Goal: Task Accomplishment & Management: Manage account settings

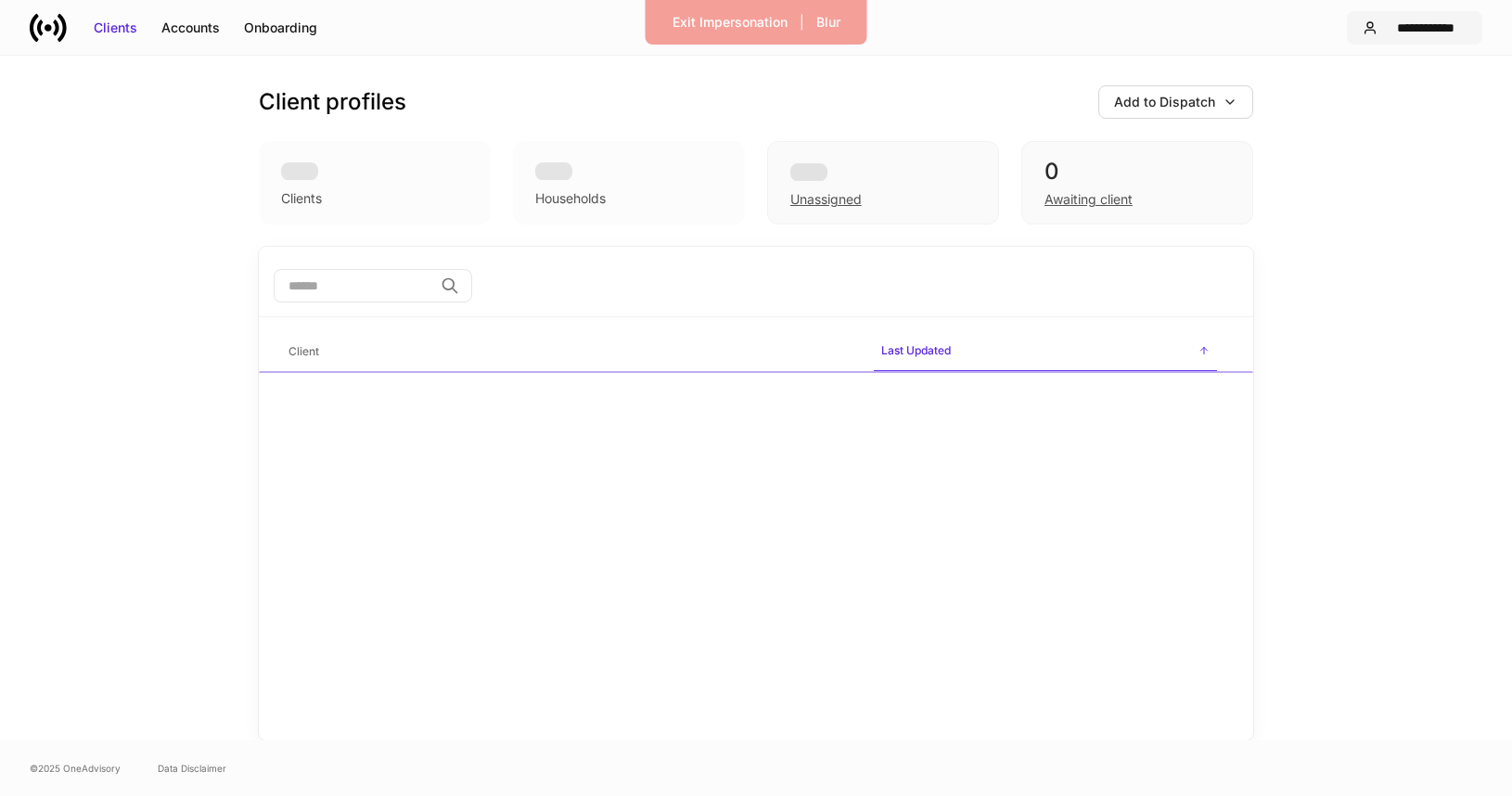
click at [1391, 31] on div "**********" at bounding box center [1425, 28] width 82 height 19
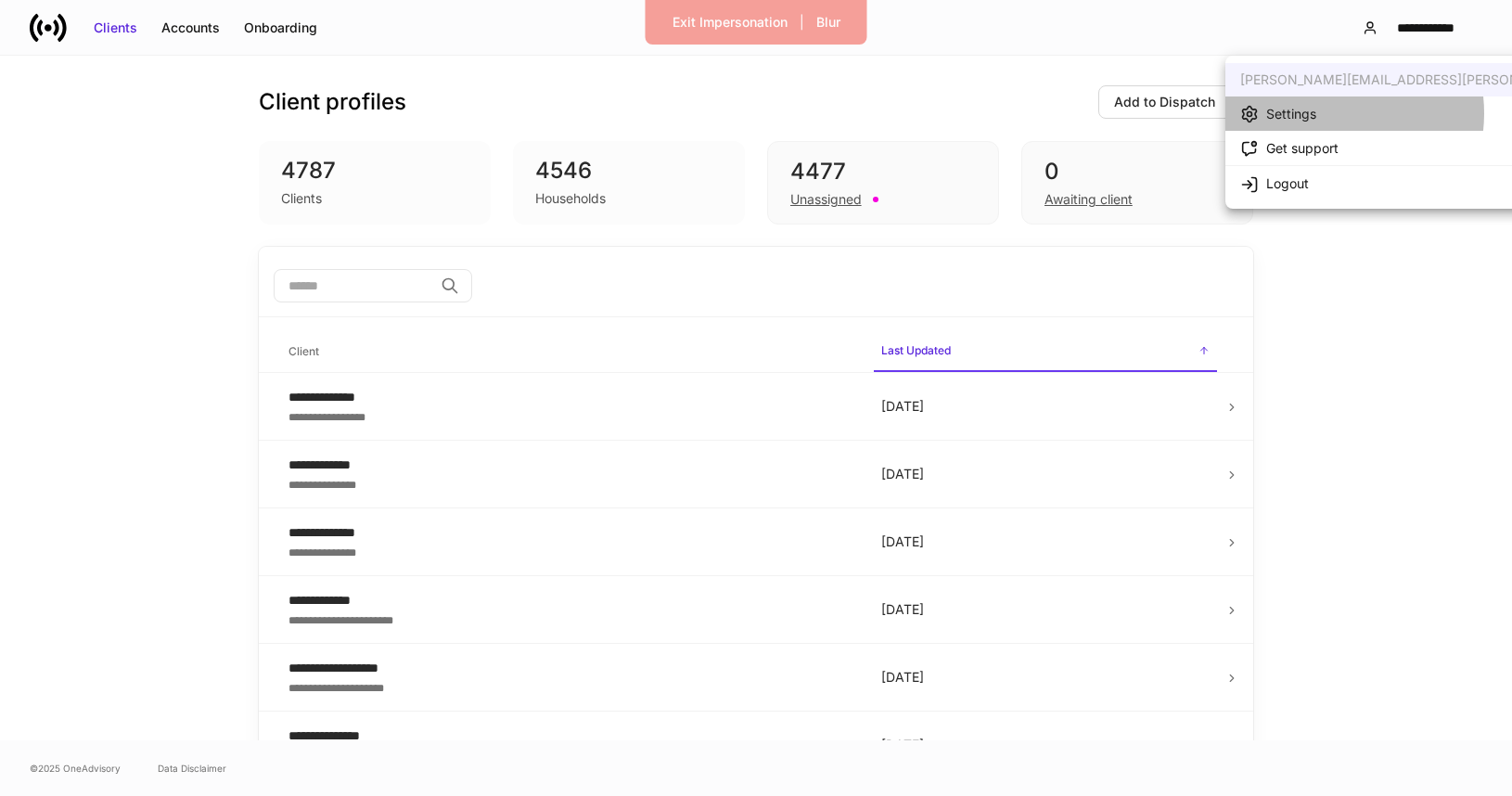
click at [1328, 114] on li "Settings" at bounding box center [1458, 114] width 466 height 35
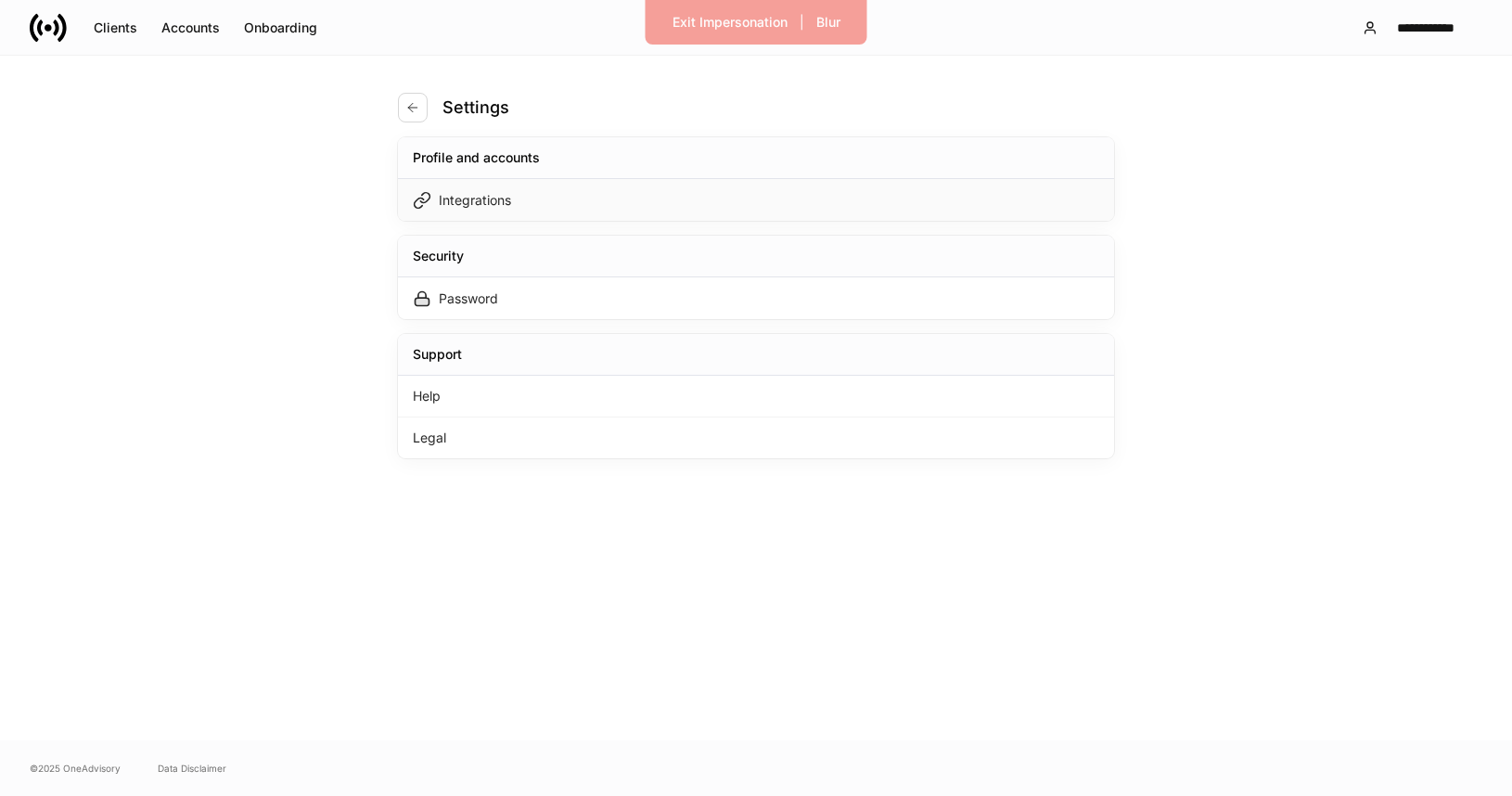
click at [758, 198] on div "Integrations" at bounding box center [756, 199] width 716 height 41
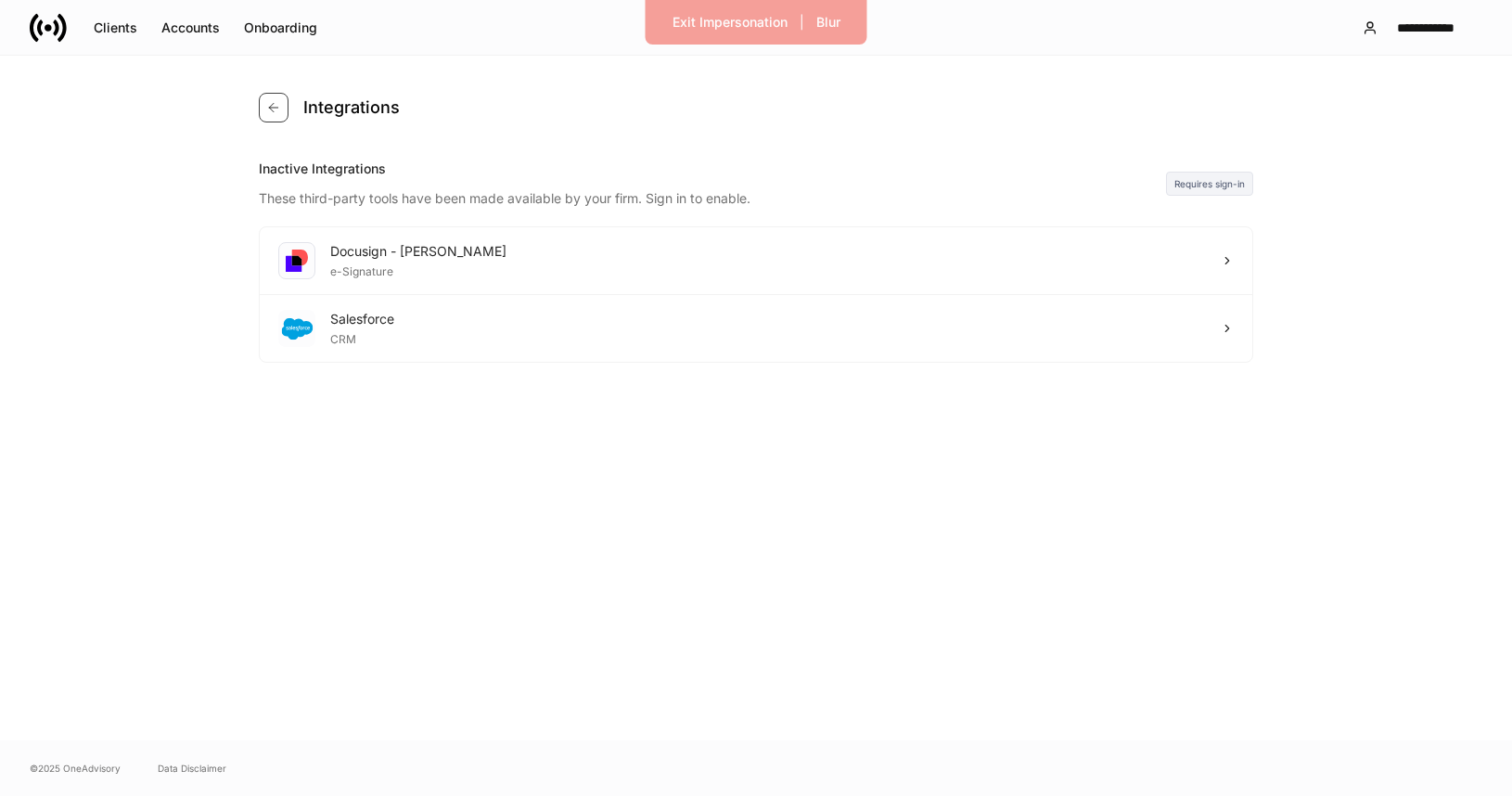
click at [269, 103] on icon "button" at bounding box center [273, 107] width 15 height 15
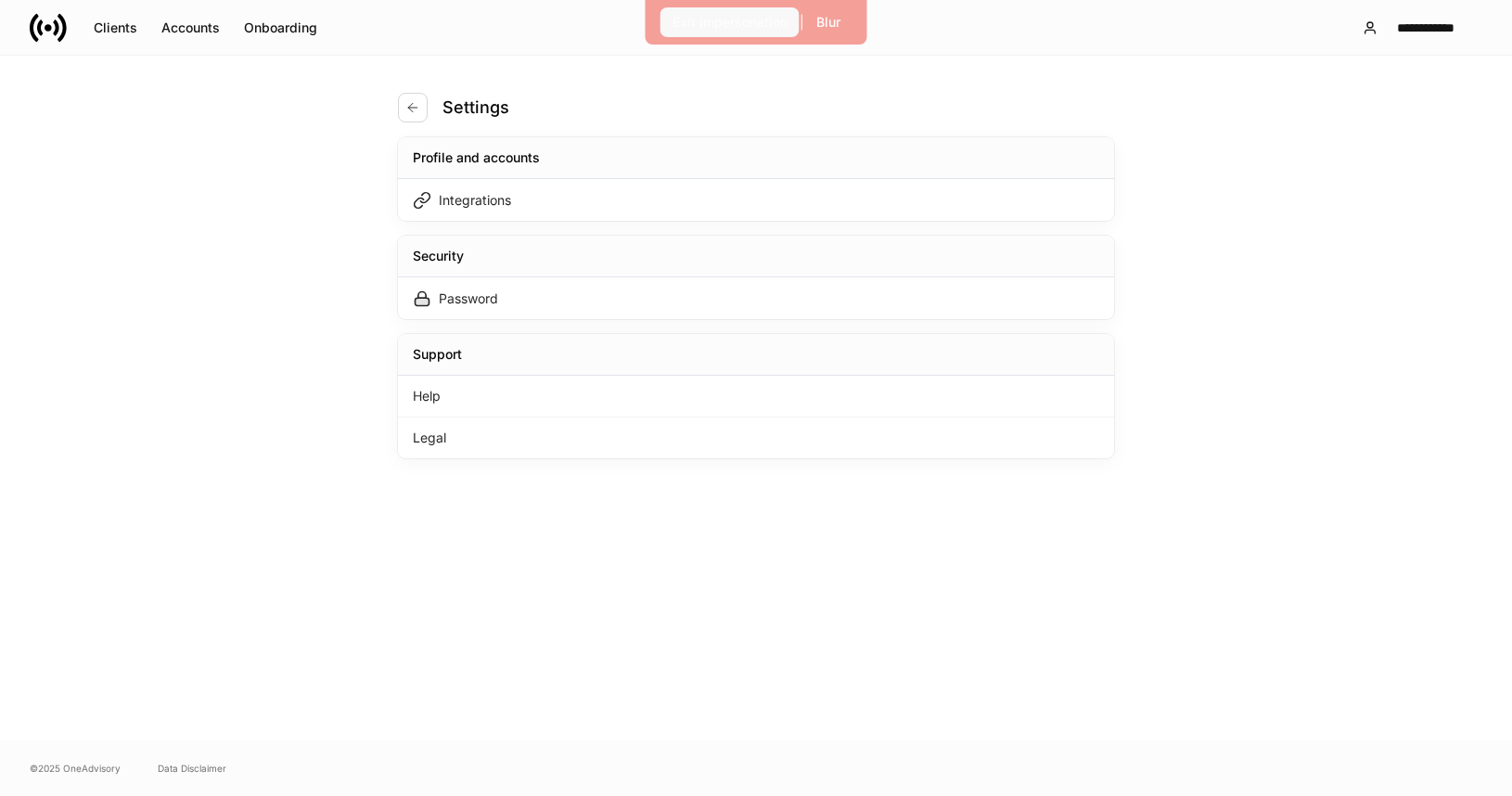
click at [693, 15] on div "Exit Impersonation" at bounding box center [730, 22] width 115 height 19
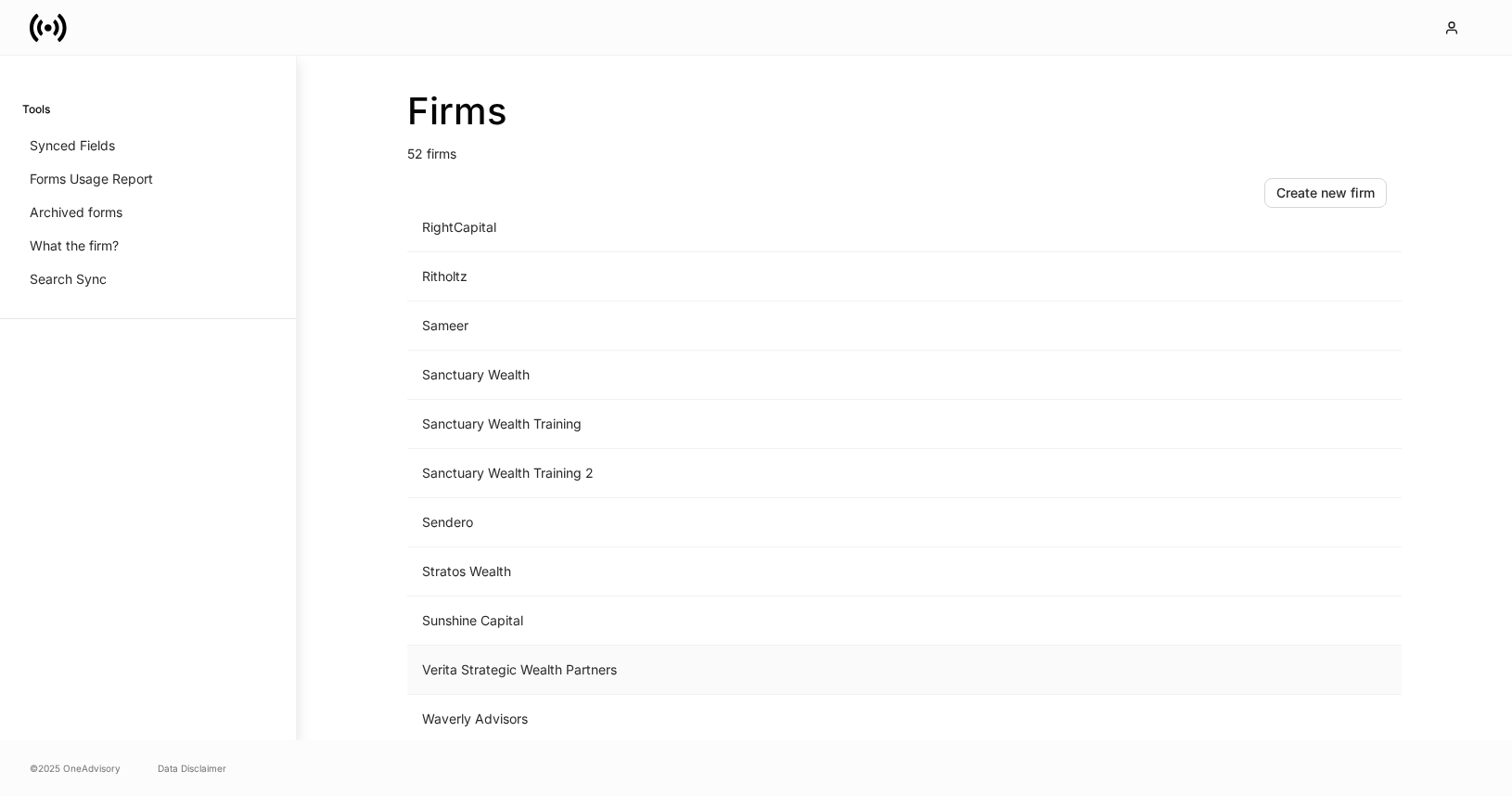
scroll to position [2105, 0]
click at [552, 664] on td "Waverly Advisors" at bounding box center [750, 668] width 686 height 49
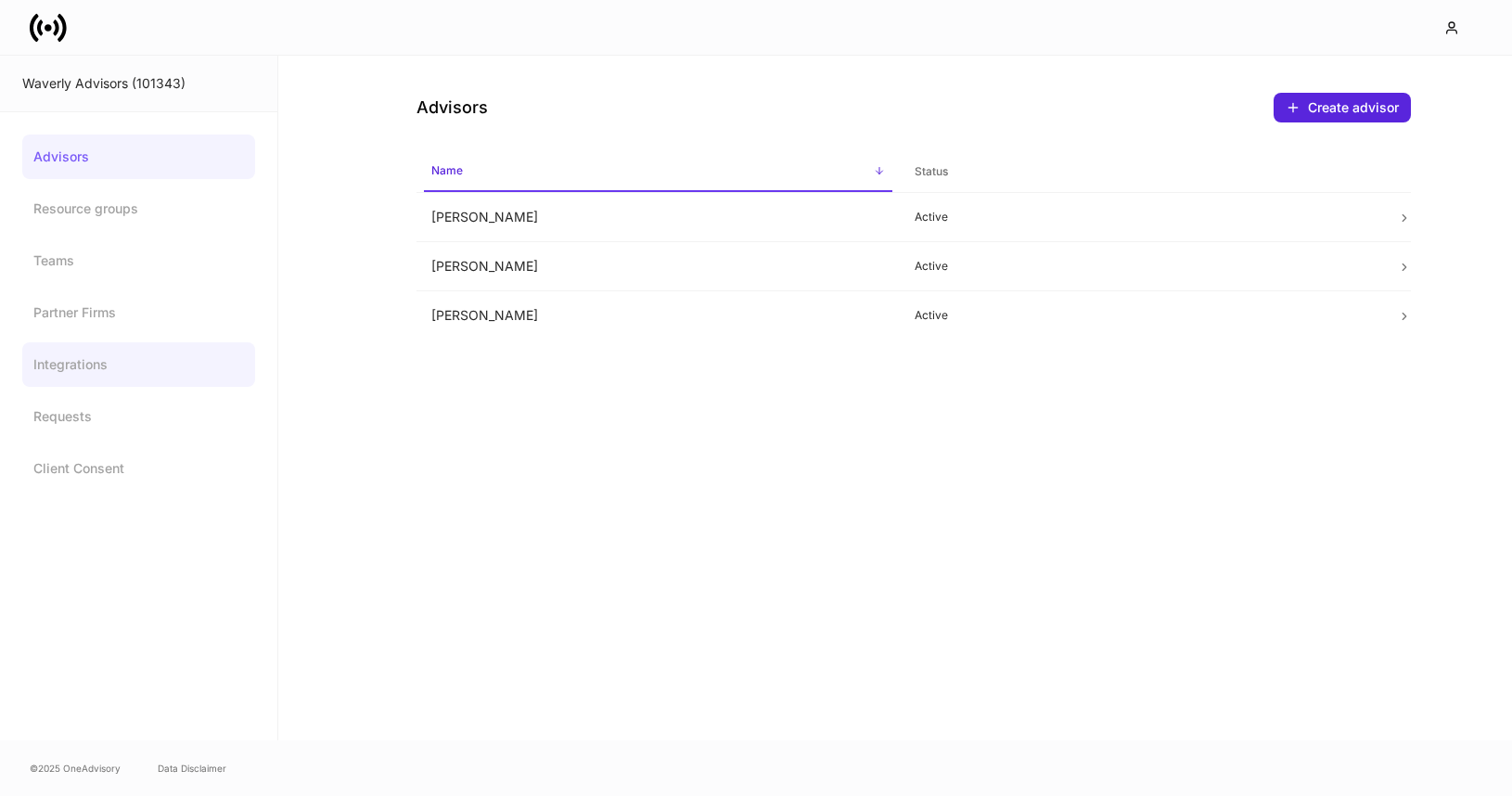
click at [130, 347] on link "Integrations" at bounding box center [139, 363] width 233 height 44
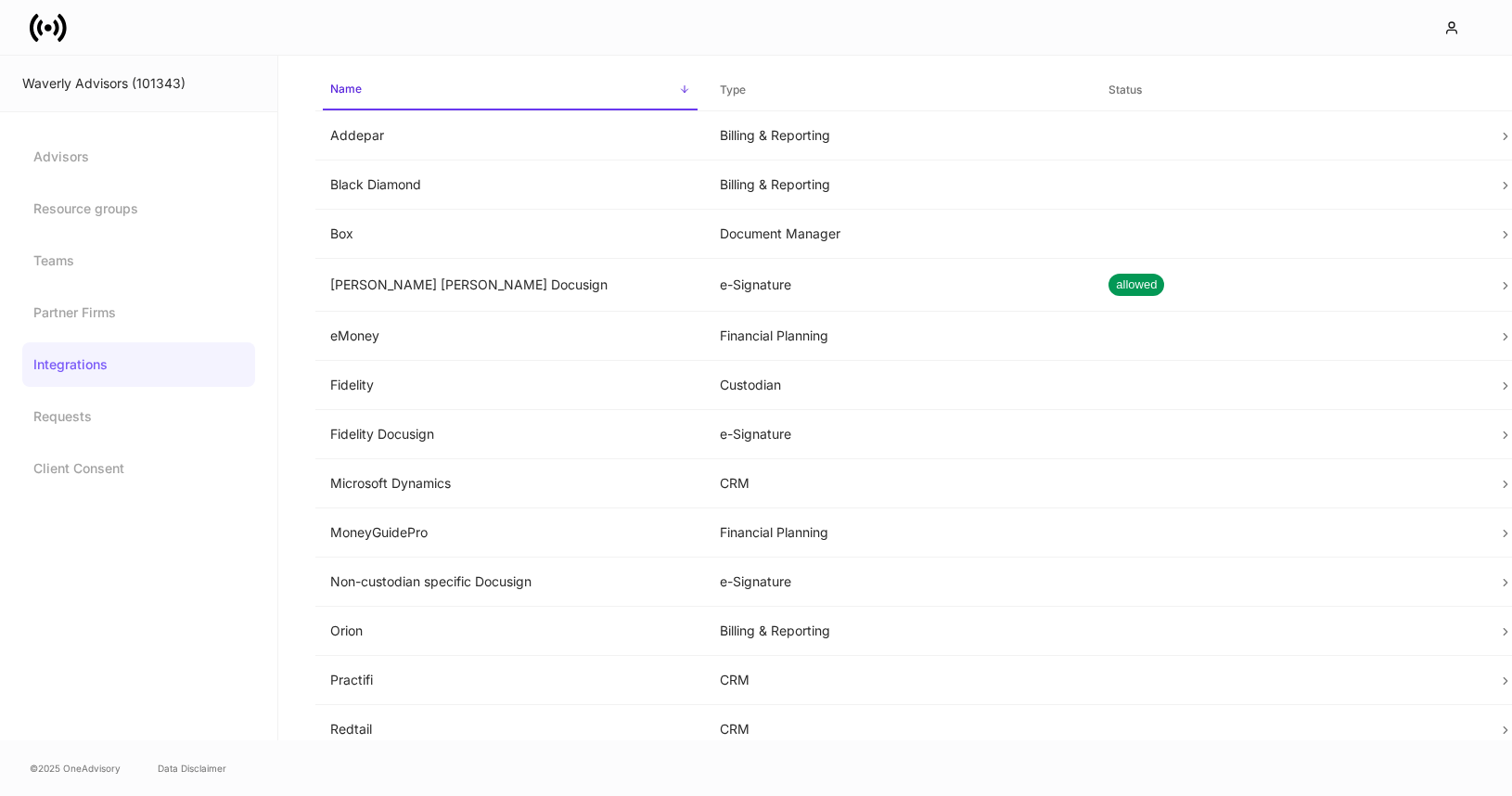
click at [67, 33] on link at bounding box center [55, 28] width 52 height 38
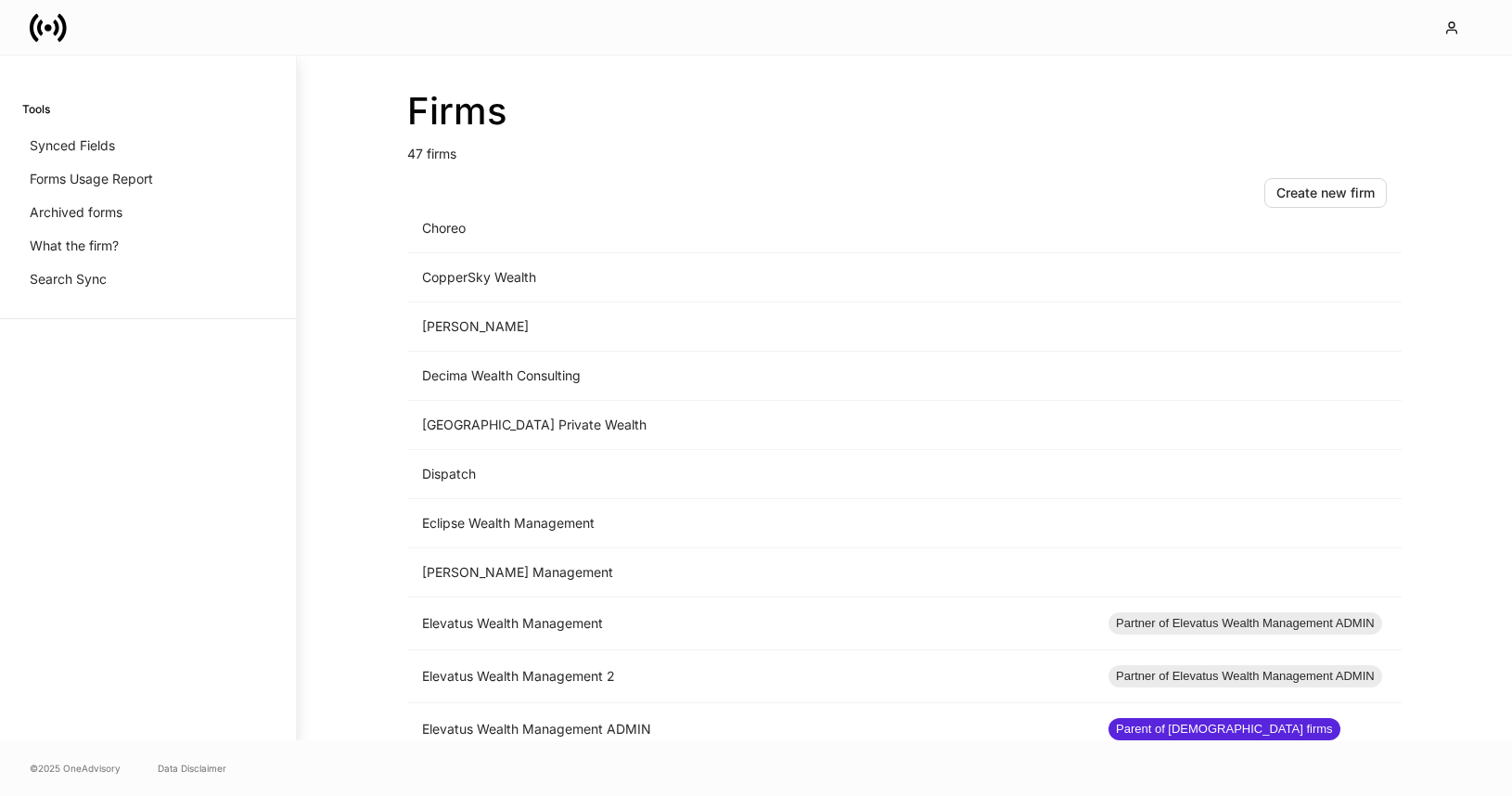
scroll to position [793, 0]
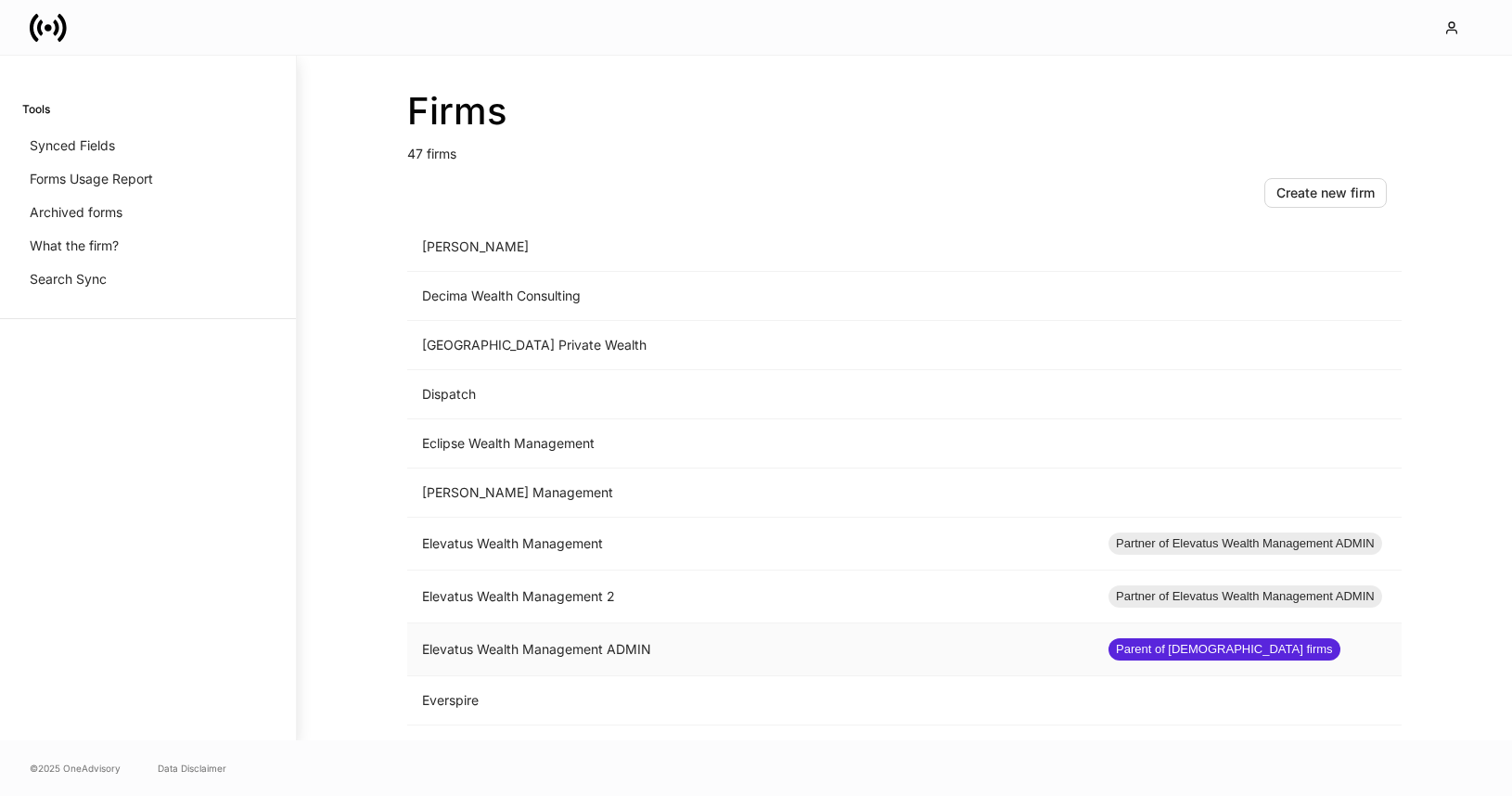
click at [652, 646] on td "Elevatus Wealth Management ADMIN" at bounding box center [750, 650] width 686 height 53
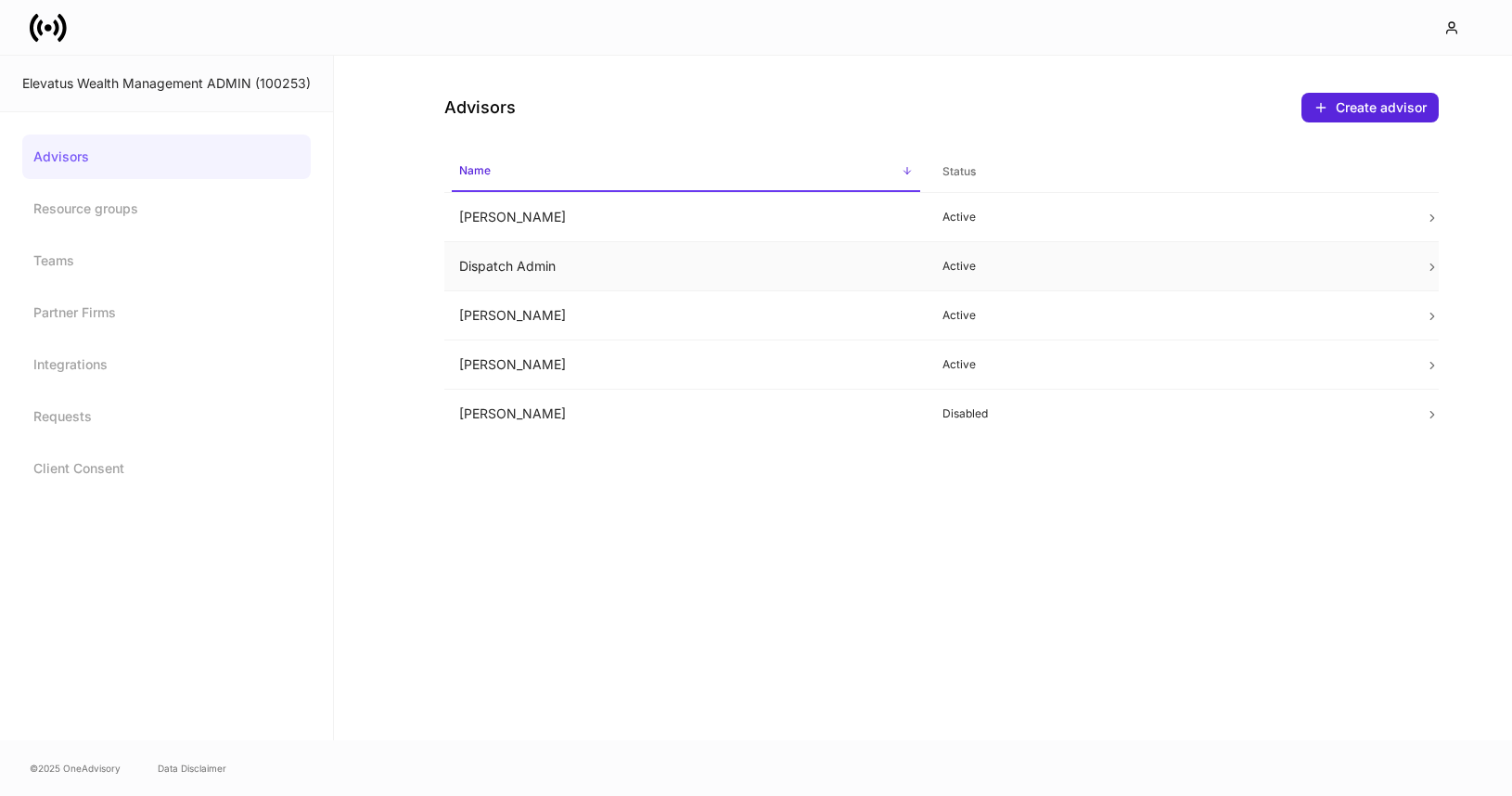
click at [699, 250] on td "Dispatch Admin" at bounding box center [685, 267] width 483 height 49
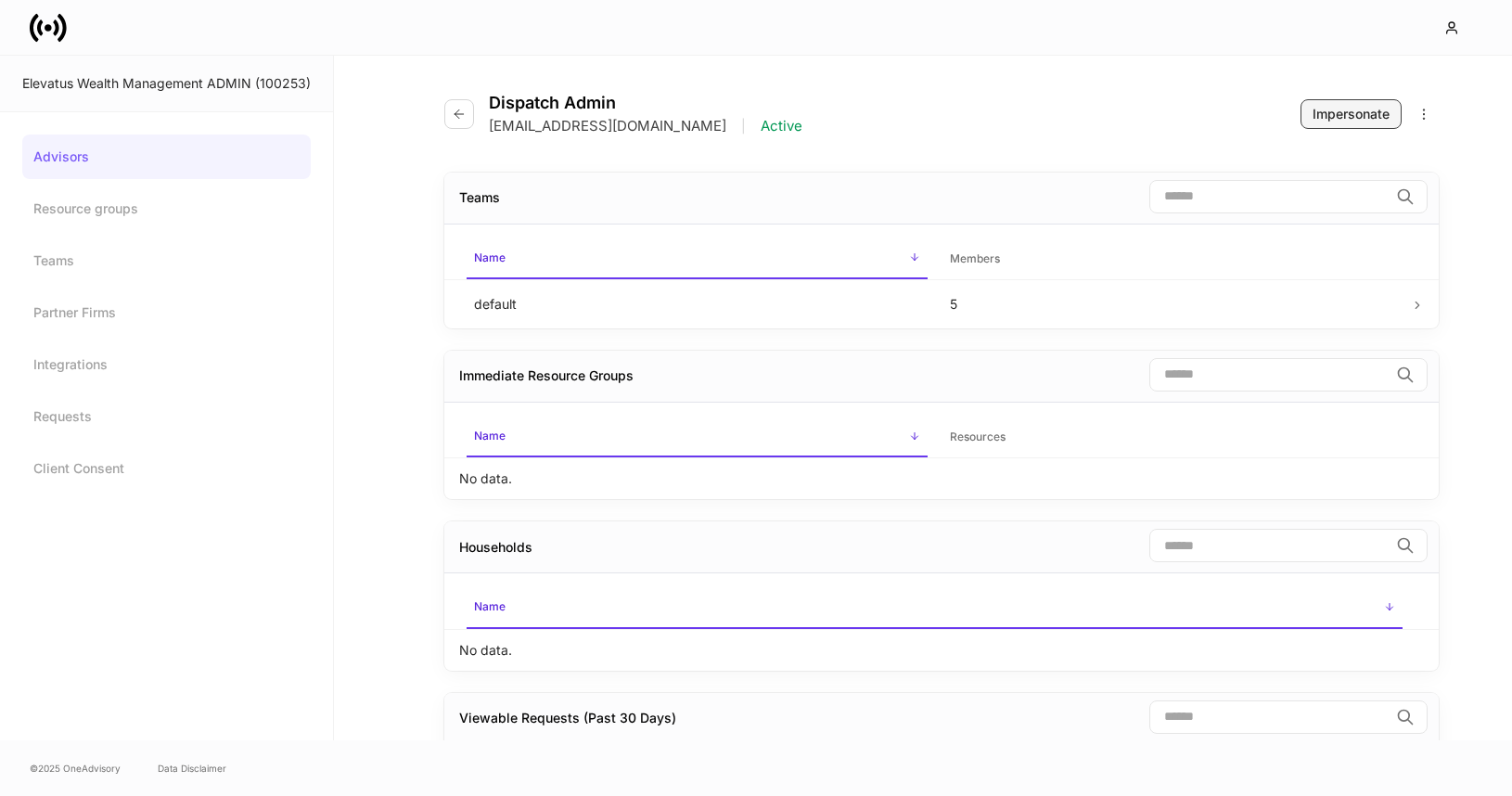
click at [1328, 118] on div "Impersonate" at bounding box center [1351, 114] width 77 height 19
